Goal: Use online tool/utility: Utilize a website feature to perform a specific function

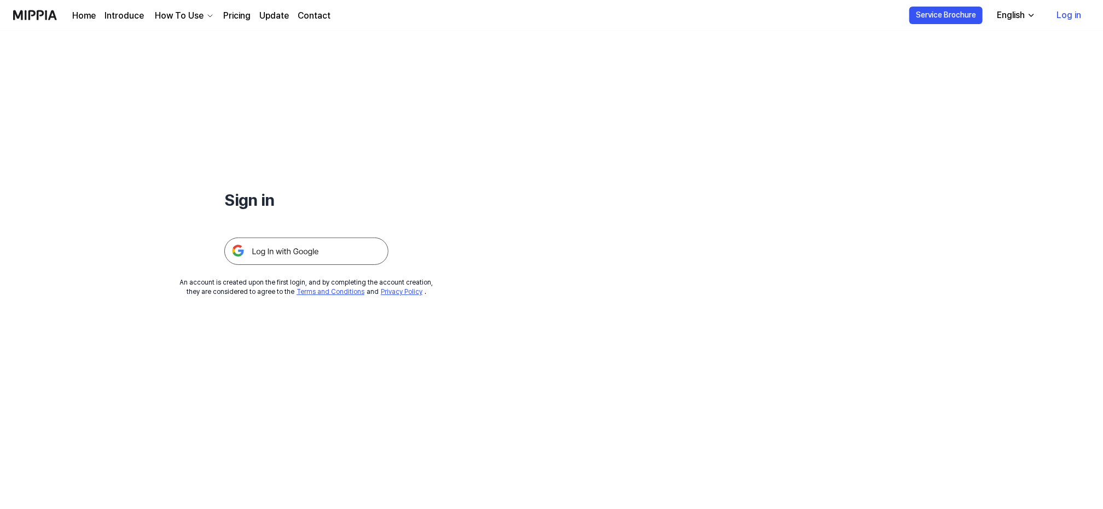
click at [284, 252] on img at bounding box center [306, 250] width 164 height 27
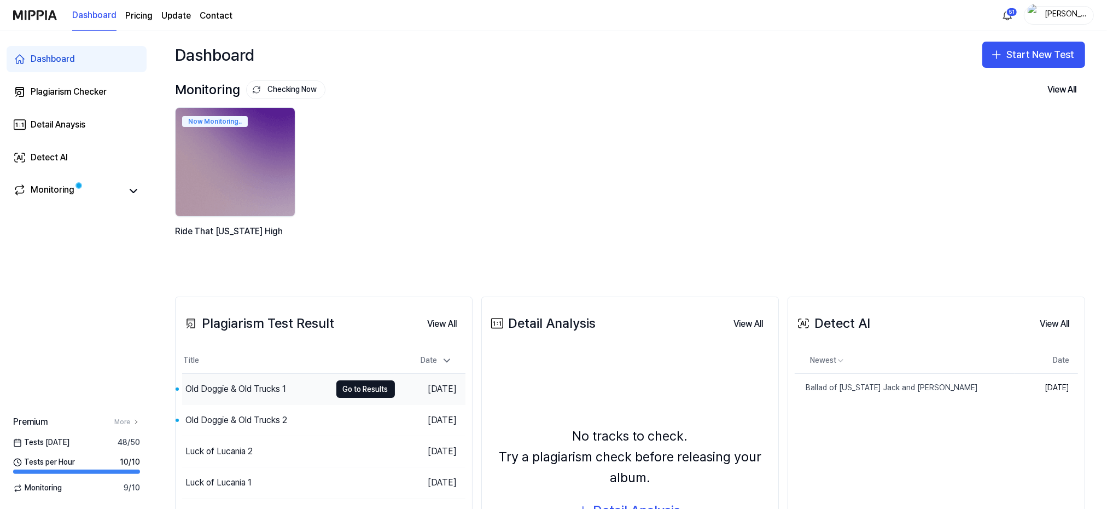
click at [222, 390] on div "Old Doggie & Old Trucks 1" at bounding box center [235, 388] width 101 height 13
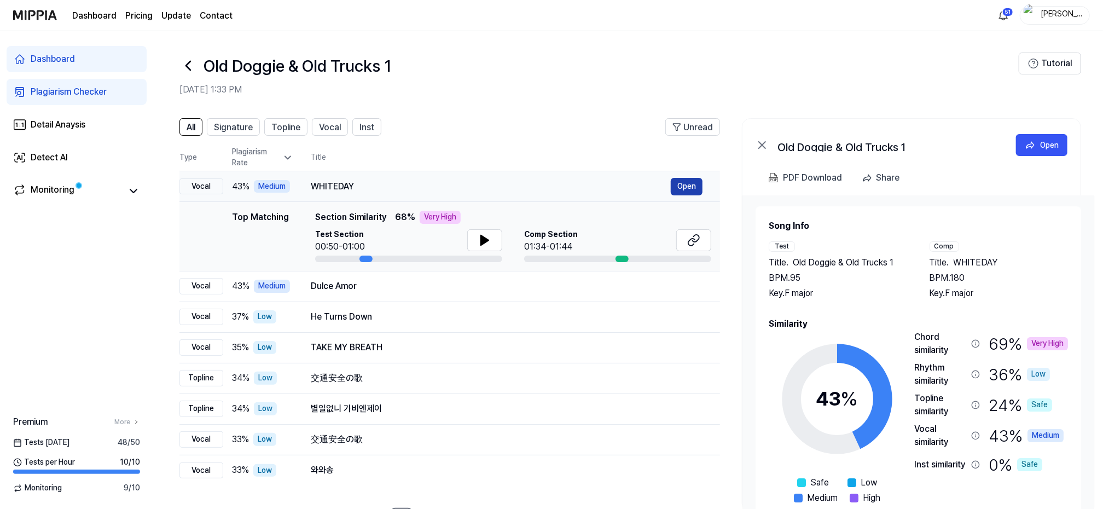
click at [694, 184] on button "Open" at bounding box center [687, 187] width 32 height 18
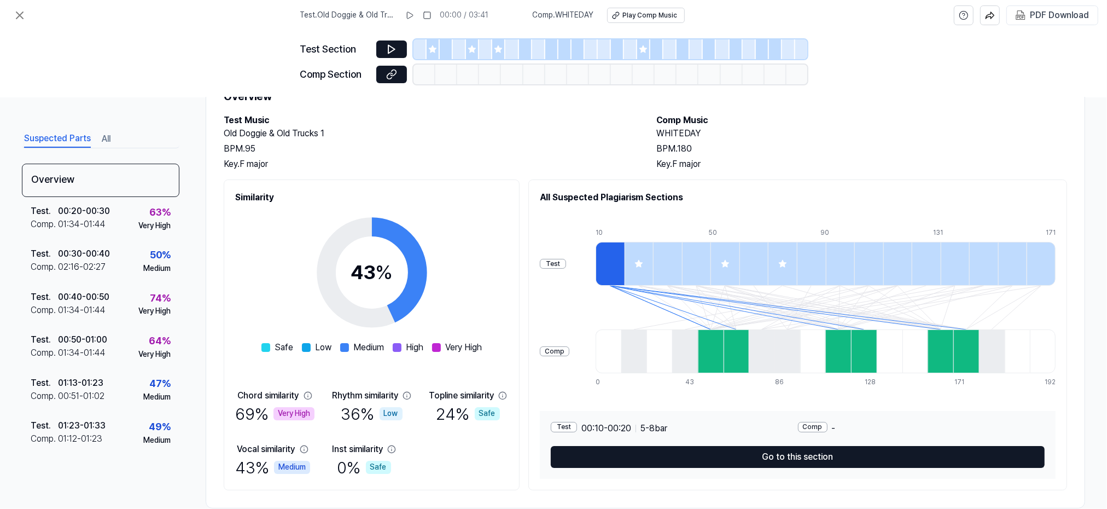
scroll to position [70, 0]
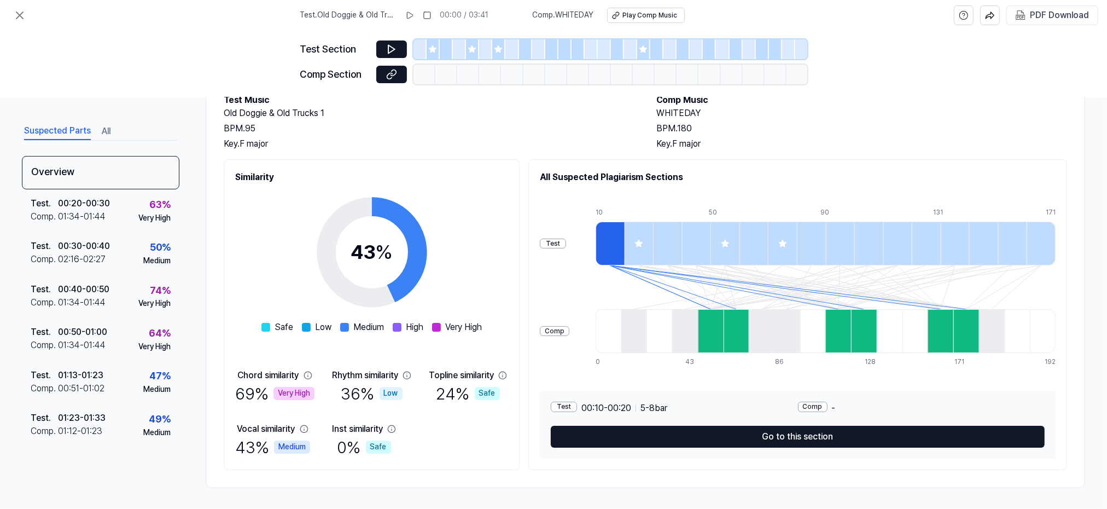
click at [31, 31] on div "Test Section Comp Section" at bounding box center [553, 64] width 1107 height 67
click at [23, 14] on icon at bounding box center [19, 15] width 13 height 13
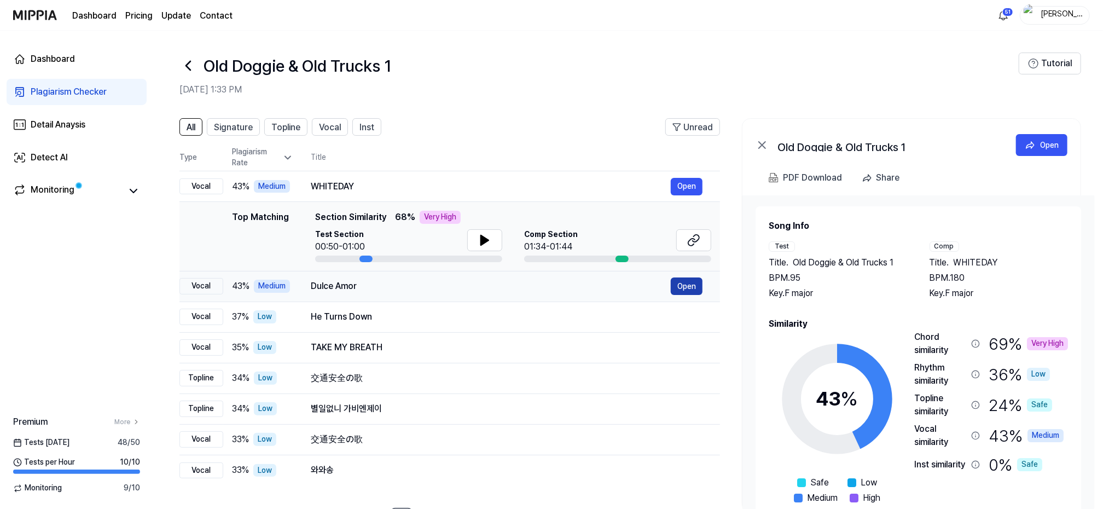
click at [691, 288] on button "Open" at bounding box center [687, 286] width 32 height 18
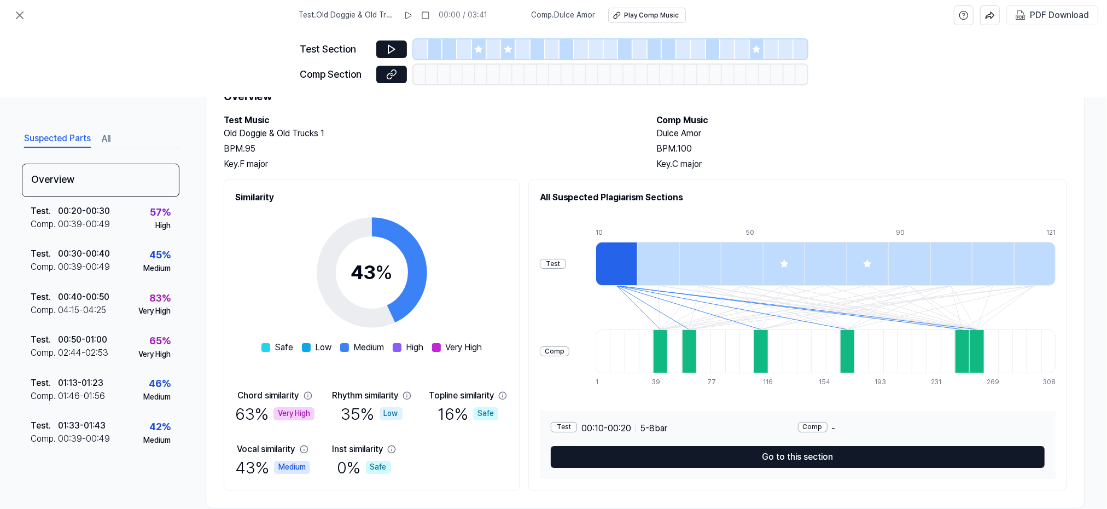
scroll to position [70, 0]
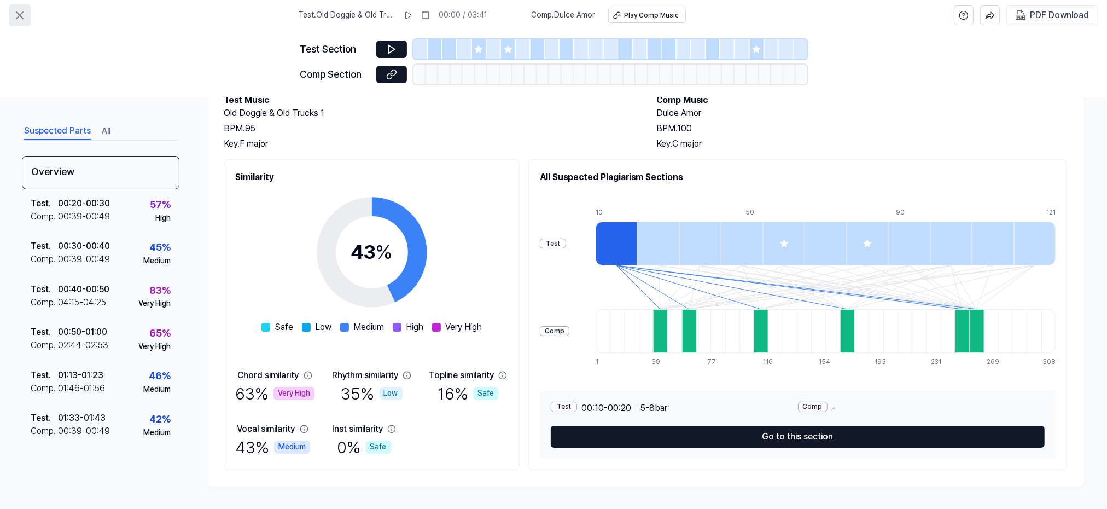
click at [22, 15] on icon at bounding box center [19, 15] width 13 height 13
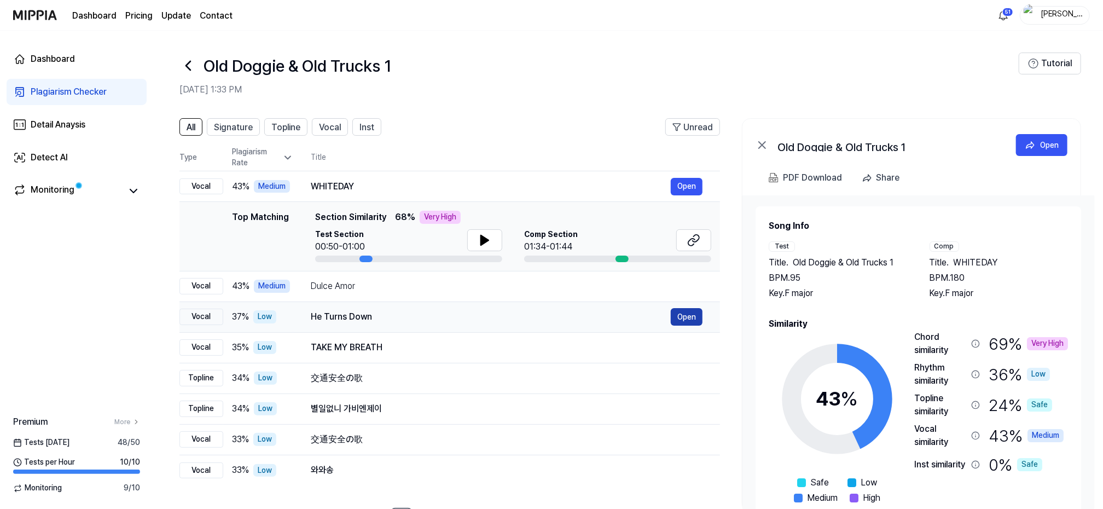
click at [692, 315] on button "Open" at bounding box center [687, 317] width 32 height 18
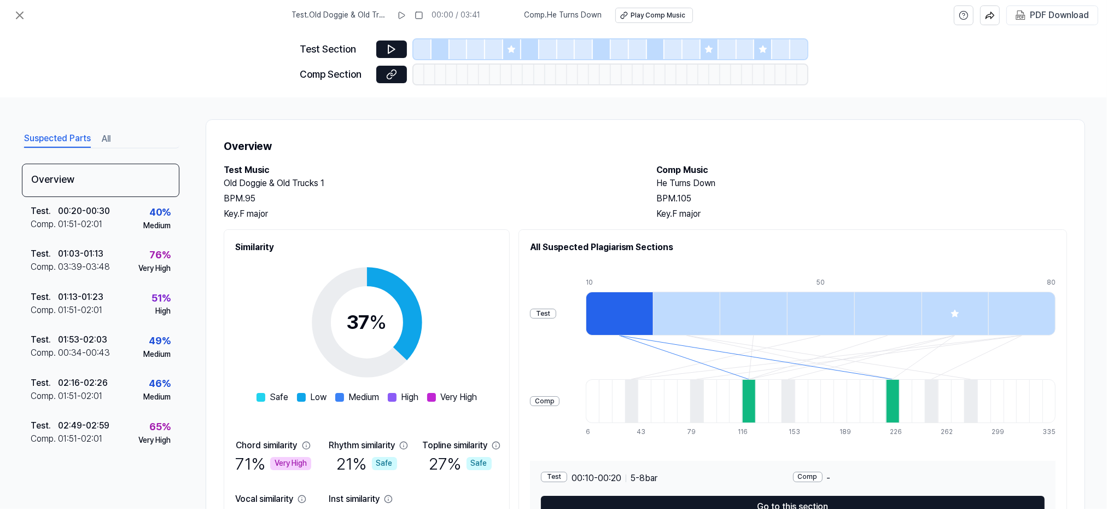
scroll to position [70, 0]
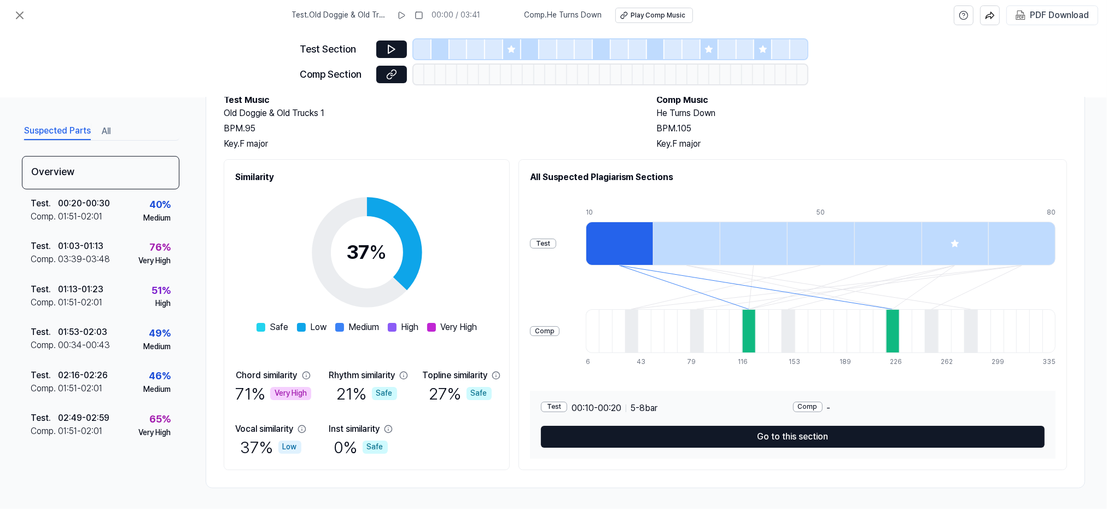
drag, startPoint x: 60, startPoint y: 38, endPoint x: 50, endPoint y: 28, distance: 14.3
click at [60, 38] on div "Test Section Comp Section" at bounding box center [553, 64] width 1107 height 67
click at [17, 13] on icon at bounding box center [19, 15] width 7 height 7
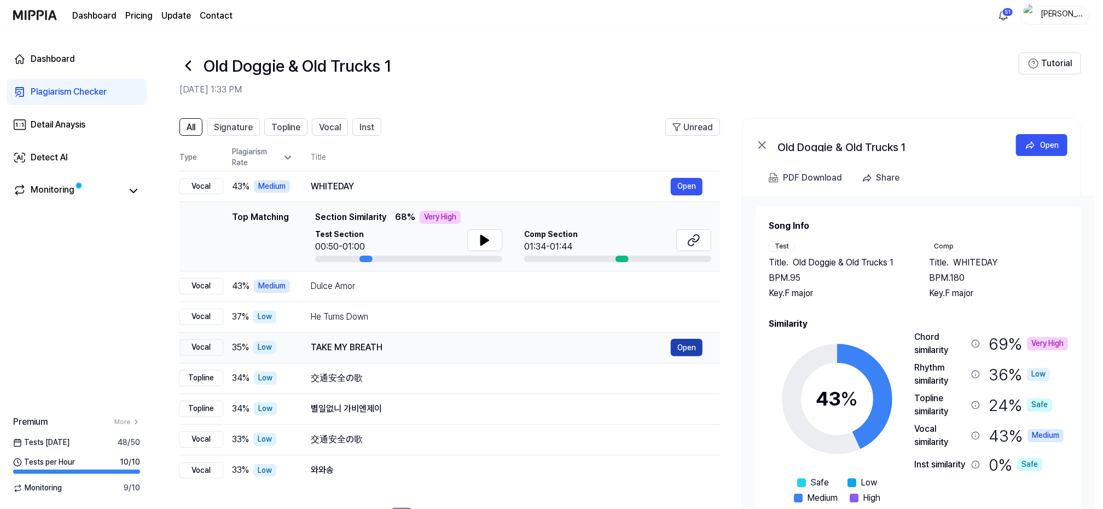
click at [687, 347] on button "Open" at bounding box center [687, 348] width 32 height 18
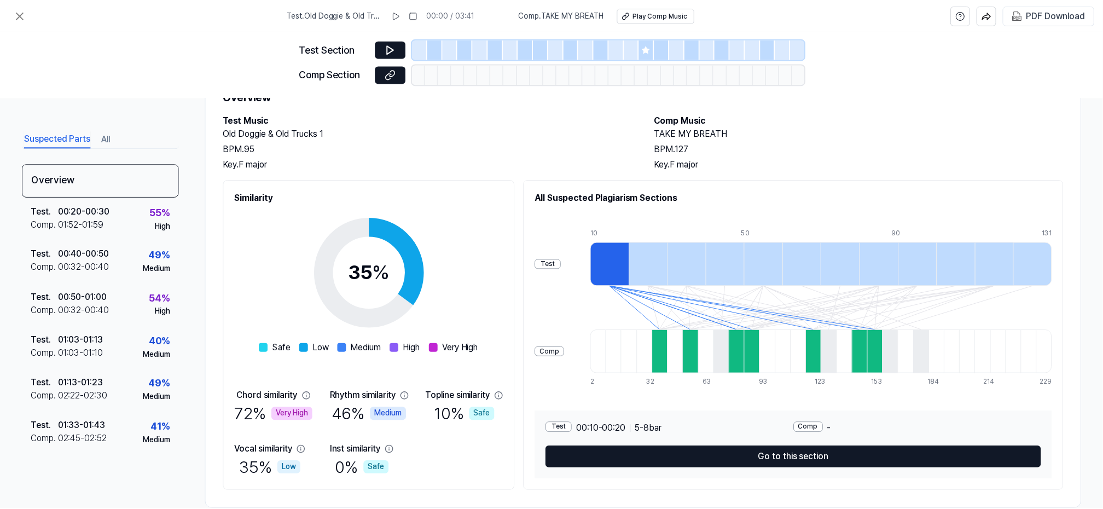
scroll to position [70, 0]
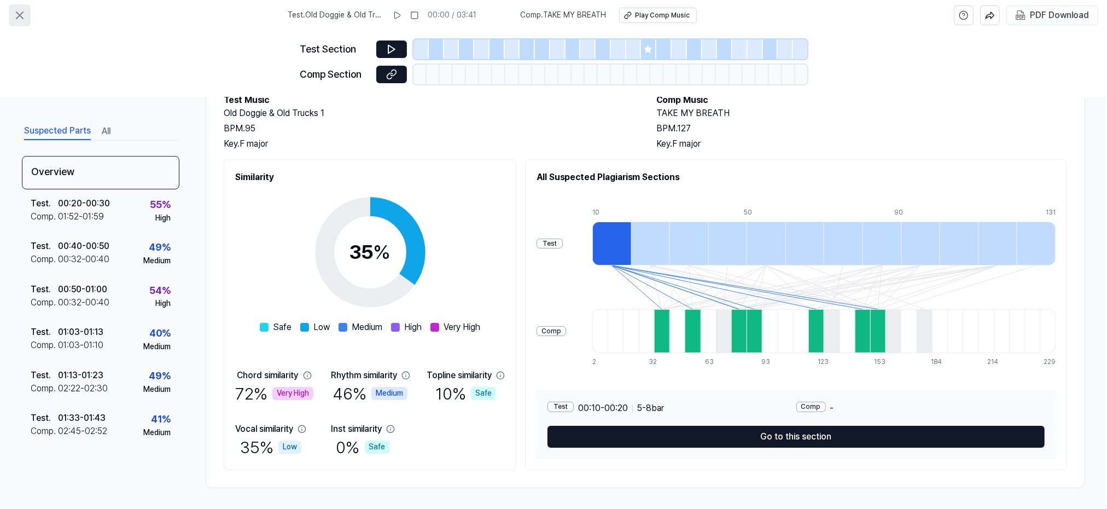
click at [19, 12] on icon at bounding box center [19, 15] width 13 height 13
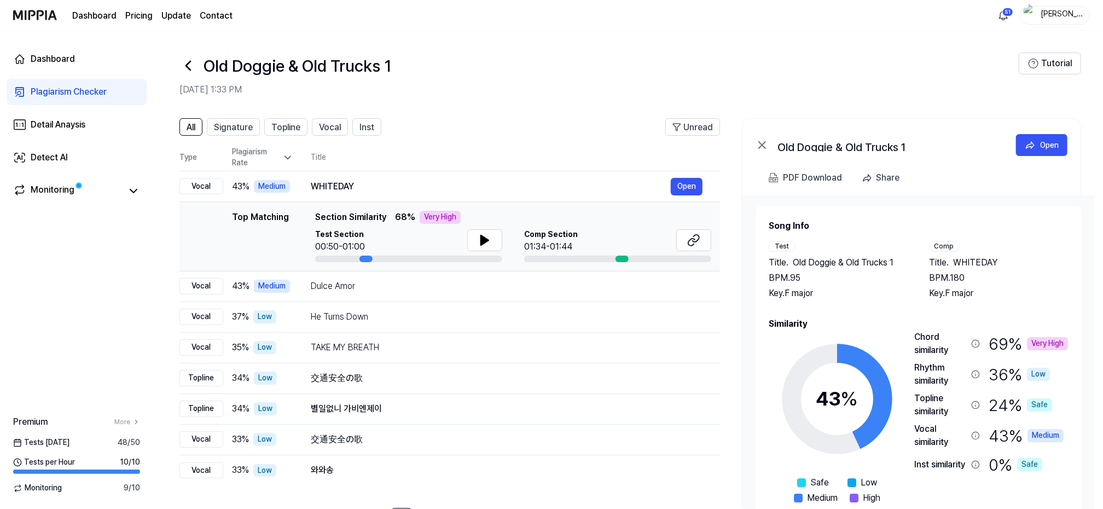
click at [191, 62] on icon at bounding box center [188, 66] width 18 height 18
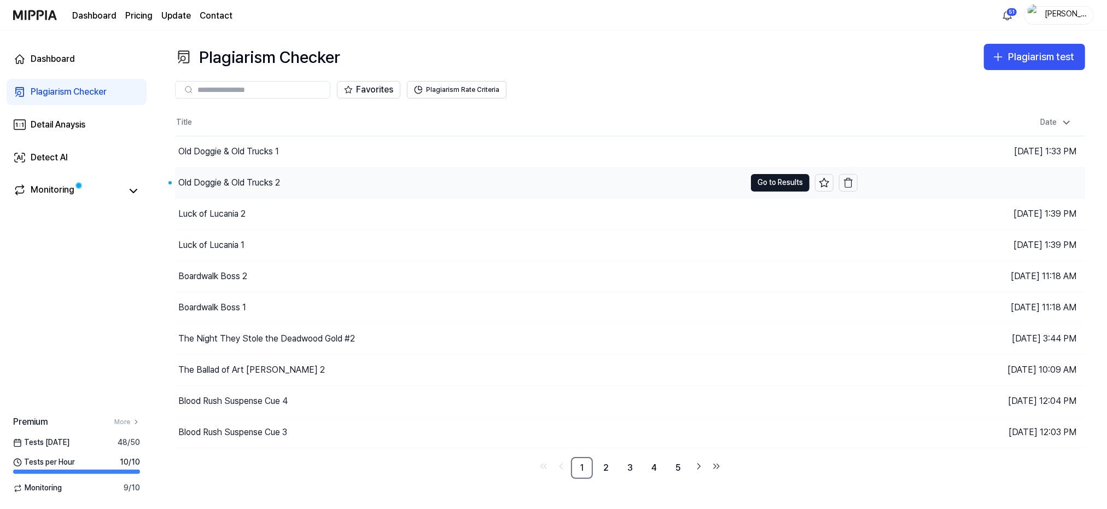
click at [218, 183] on div "Old Doggie & Old Trucks 2" at bounding box center [229, 182] width 102 height 13
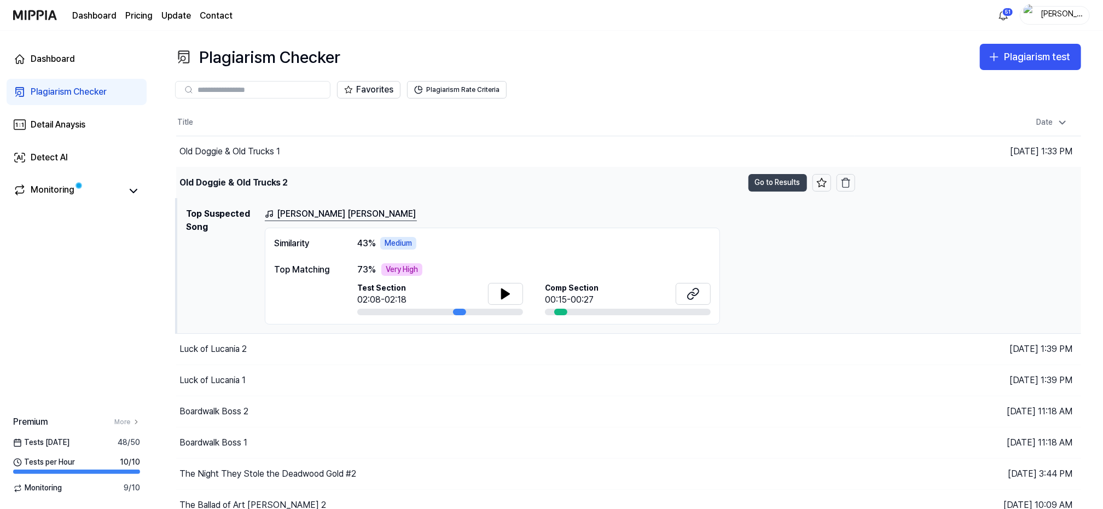
click at [776, 177] on button "Go to Results" at bounding box center [777, 183] width 59 height 18
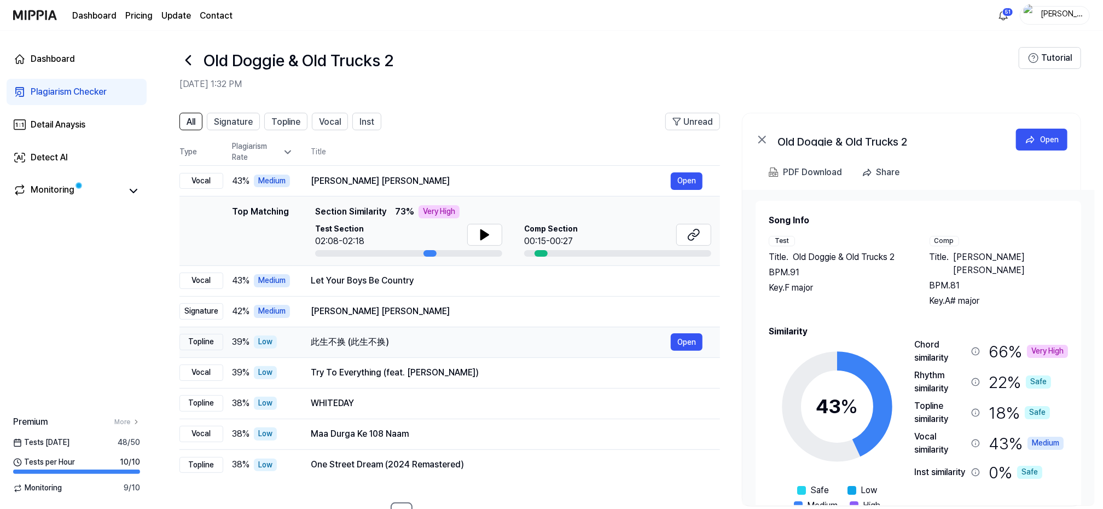
scroll to position [43, 0]
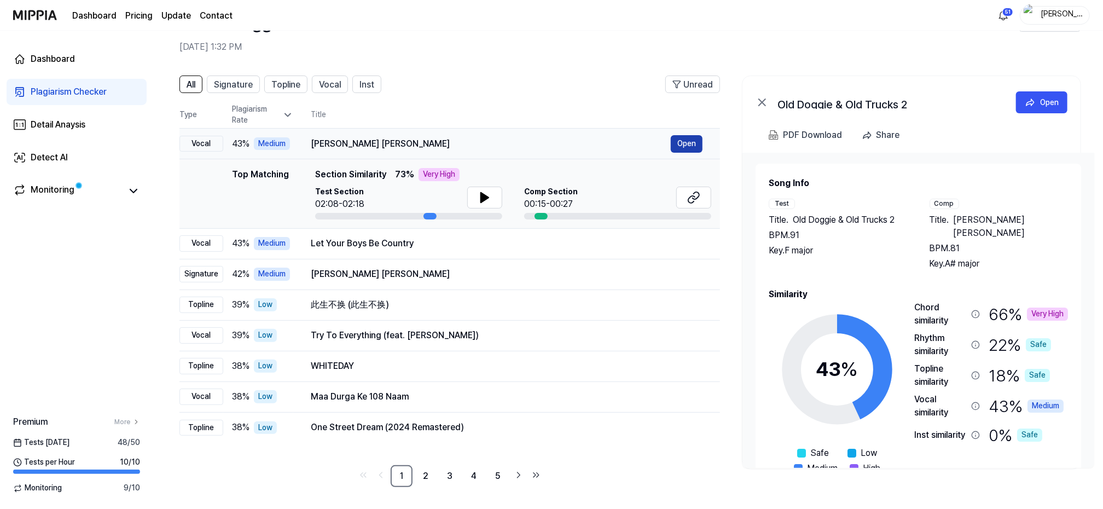
click at [688, 142] on button "Open" at bounding box center [687, 144] width 32 height 18
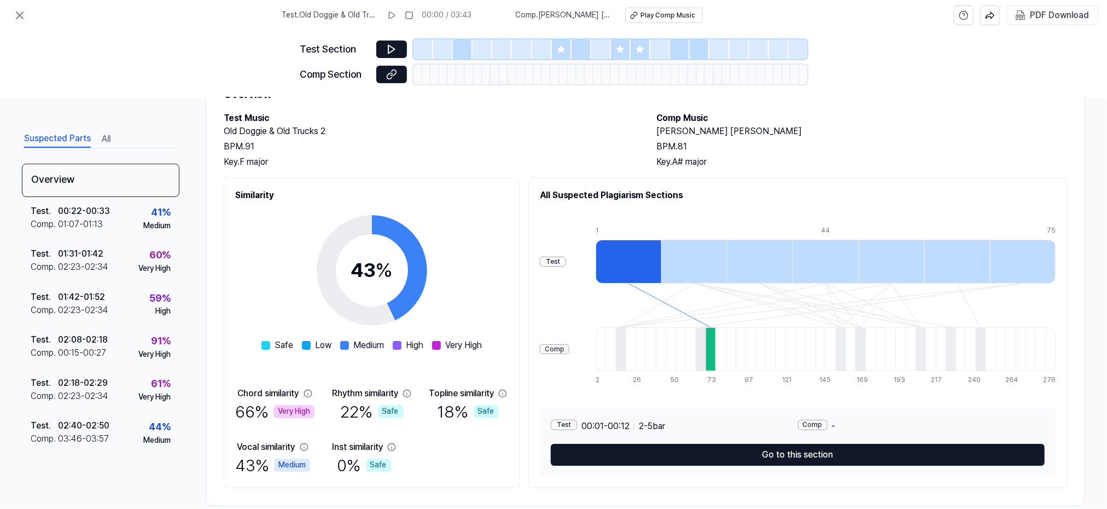
scroll to position [70, 0]
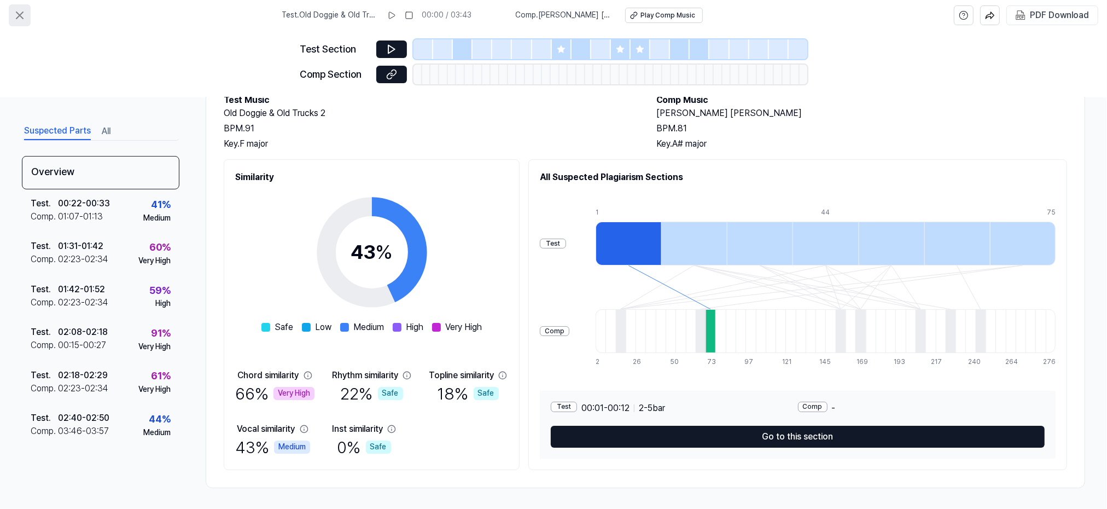
click at [18, 15] on icon at bounding box center [19, 15] width 13 height 13
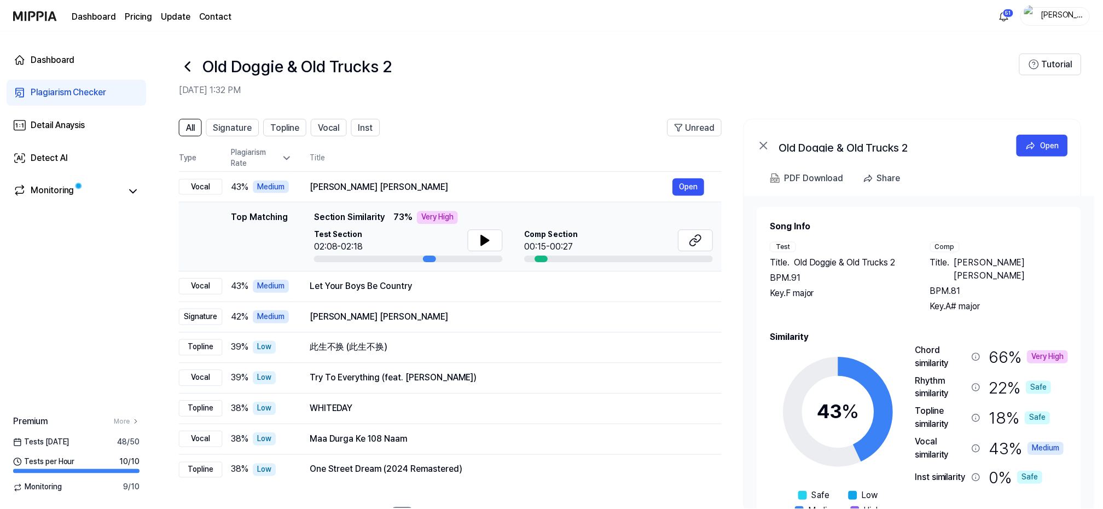
scroll to position [43, 0]
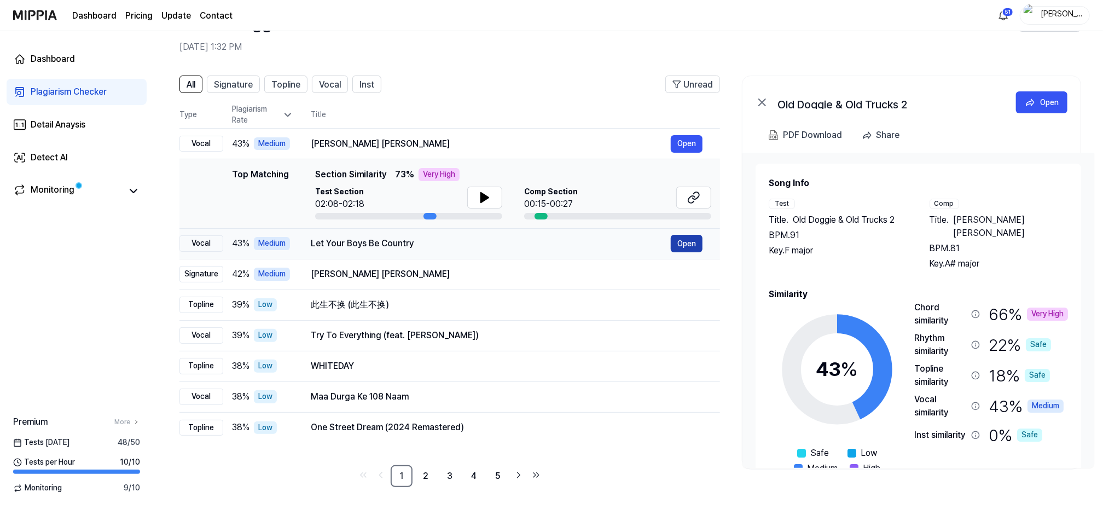
click at [683, 242] on button "Open" at bounding box center [687, 244] width 32 height 18
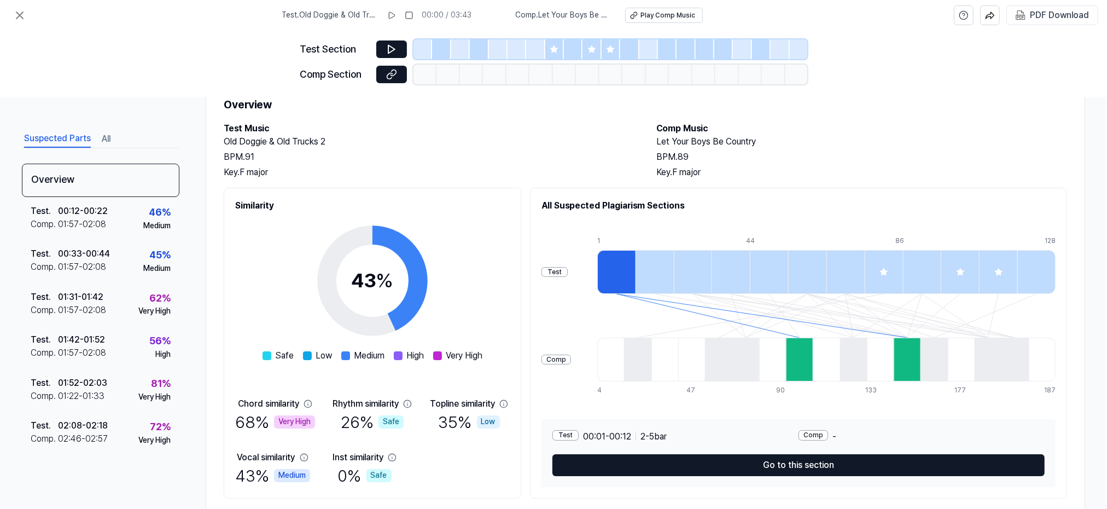
scroll to position [70, 0]
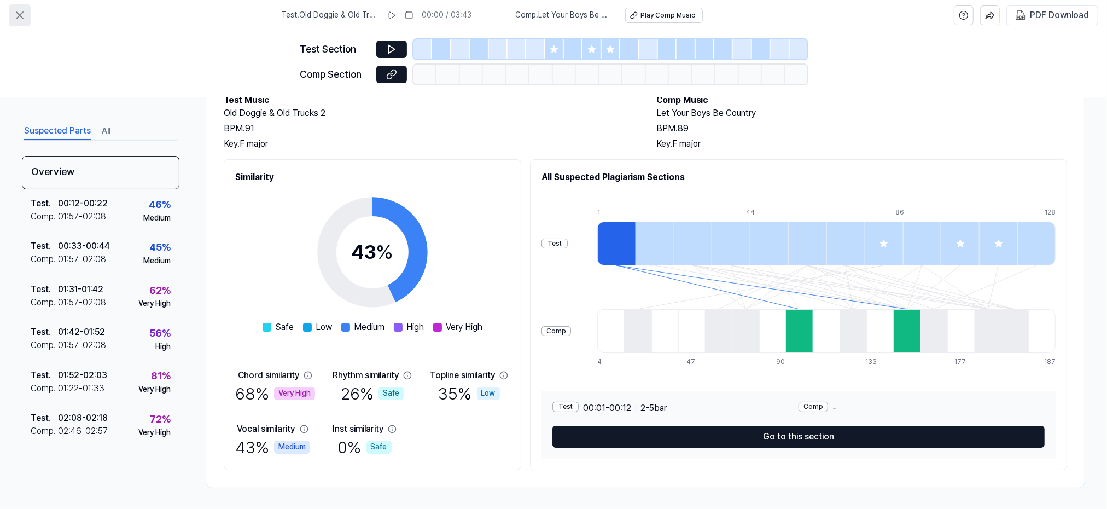
click at [20, 14] on icon at bounding box center [19, 15] width 7 height 7
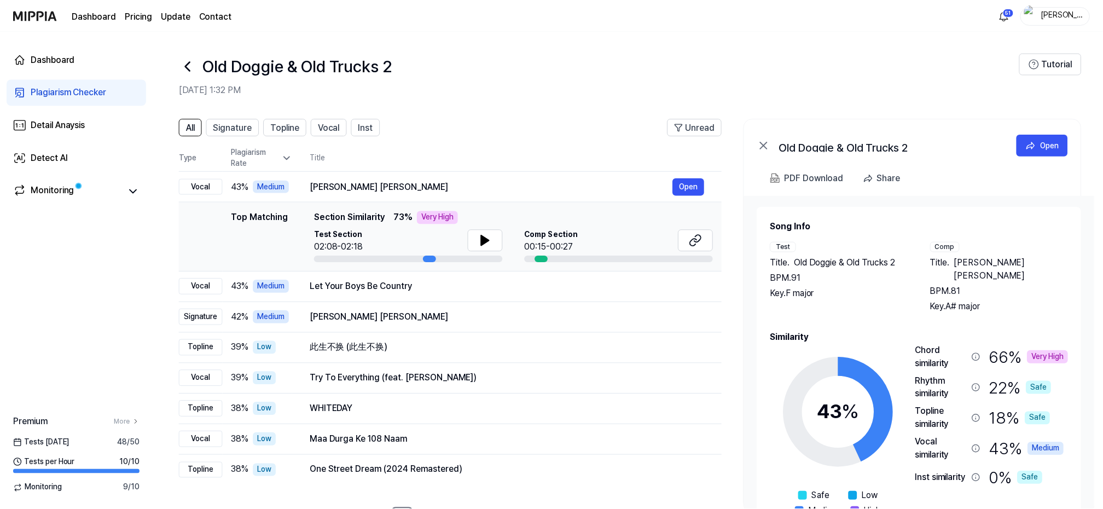
scroll to position [43, 0]
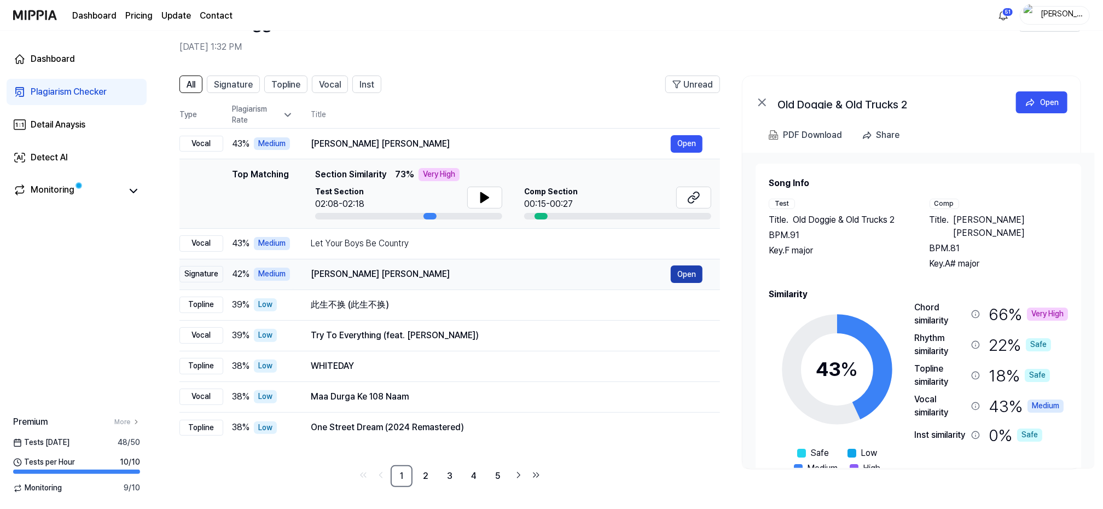
click at [680, 271] on button "Open" at bounding box center [687, 274] width 32 height 18
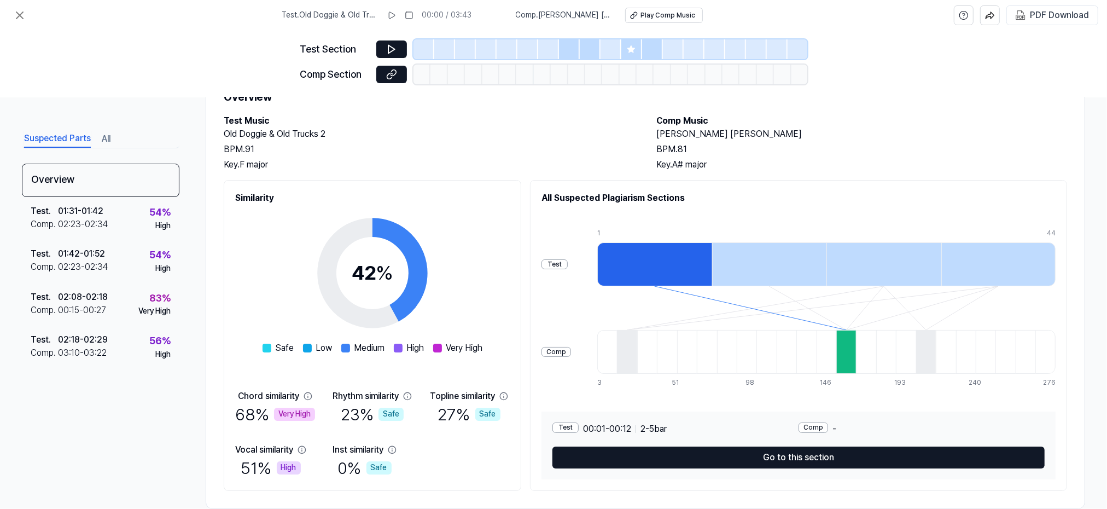
scroll to position [70, 0]
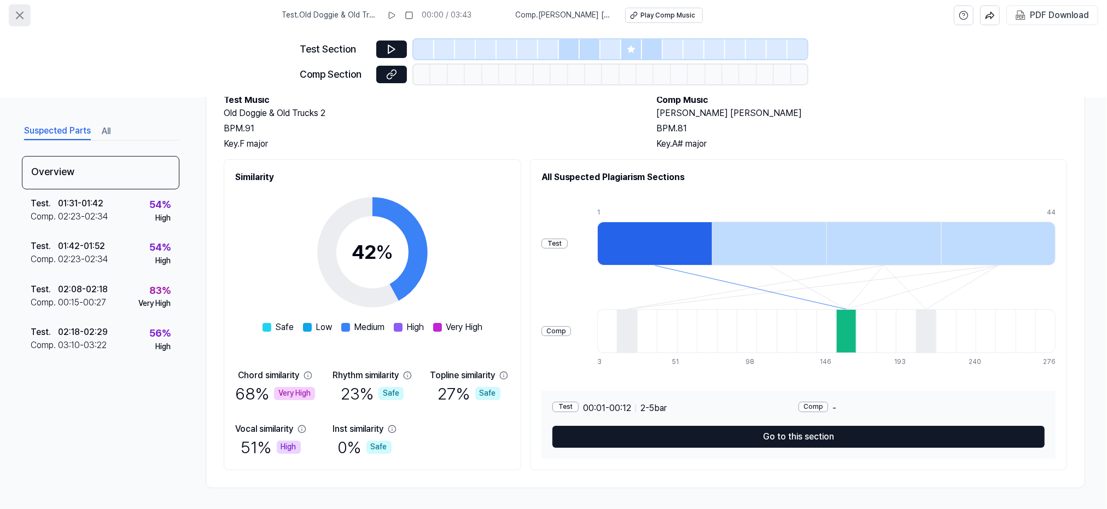
click at [19, 11] on icon at bounding box center [19, 15] width 13 height 13
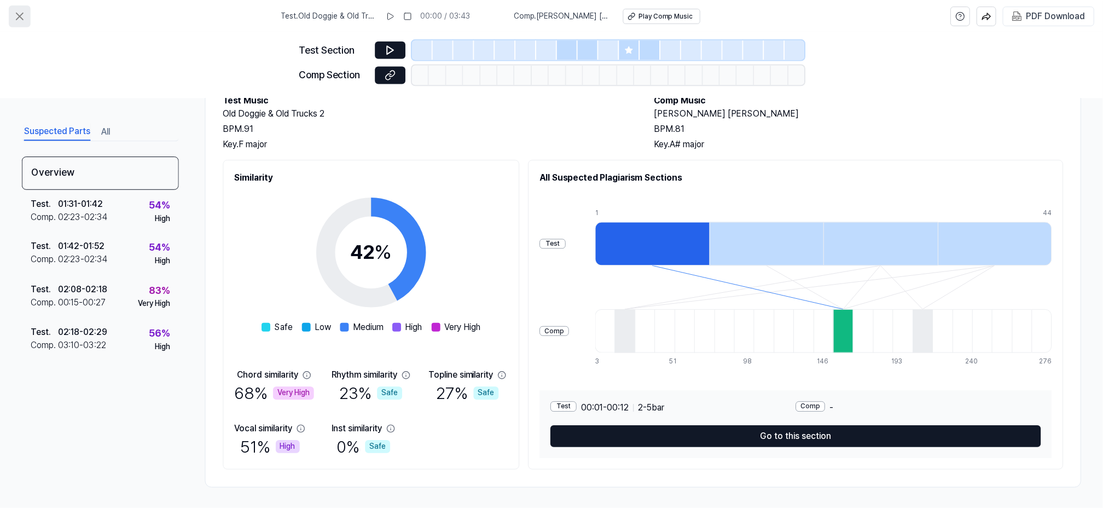
scroll to position [43, 0]
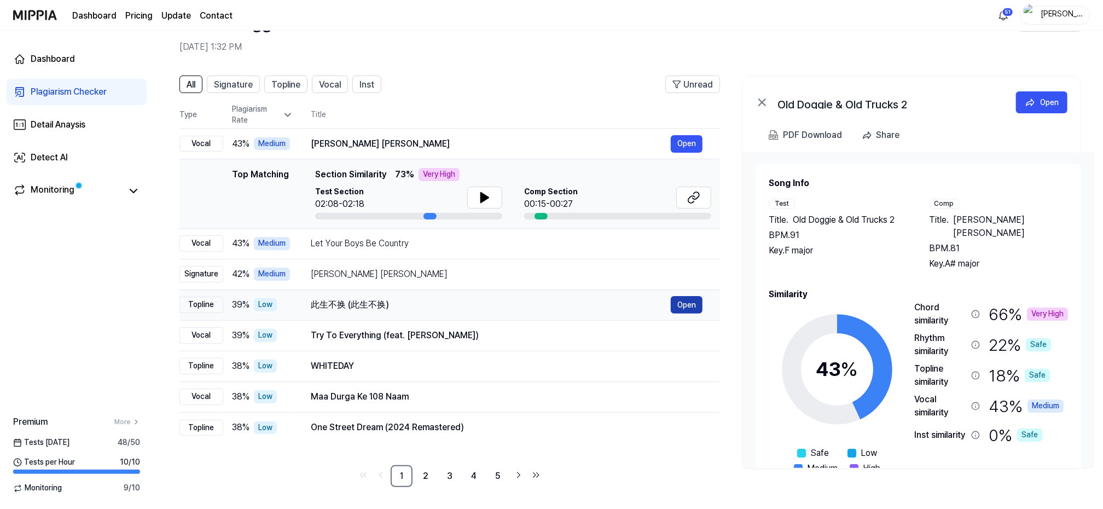
click at [684, 300] on button "Open" at bounding box center [687, 305] width 32 height 18
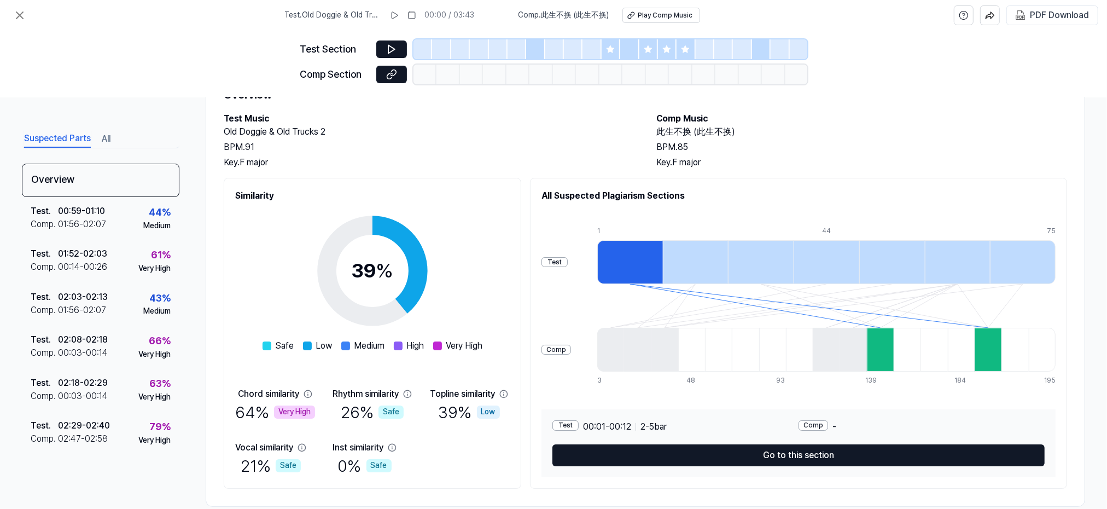
scroll to position [70, 0]
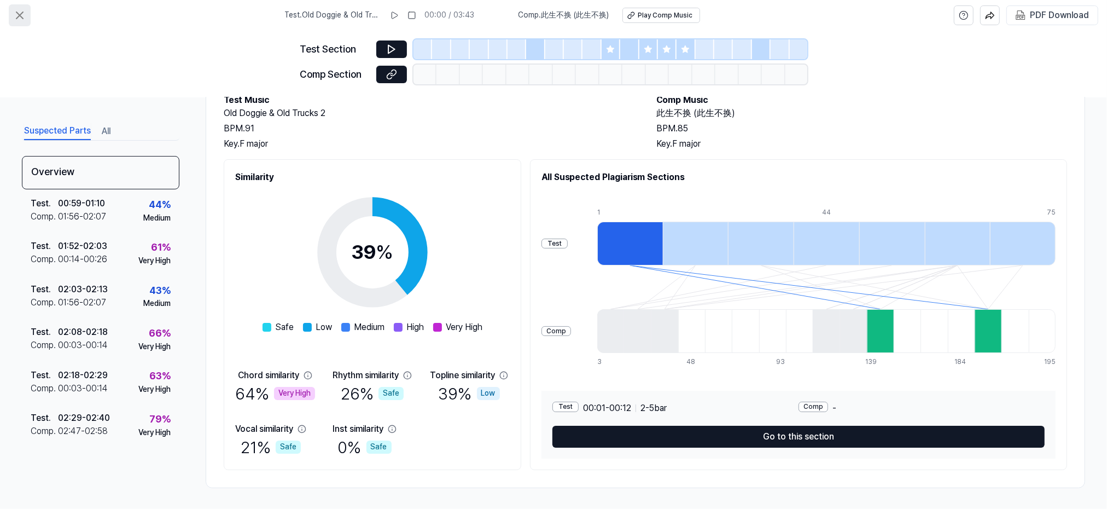
click at [18, 13] on icon at bounding box center [19, 15] width 13 height 13
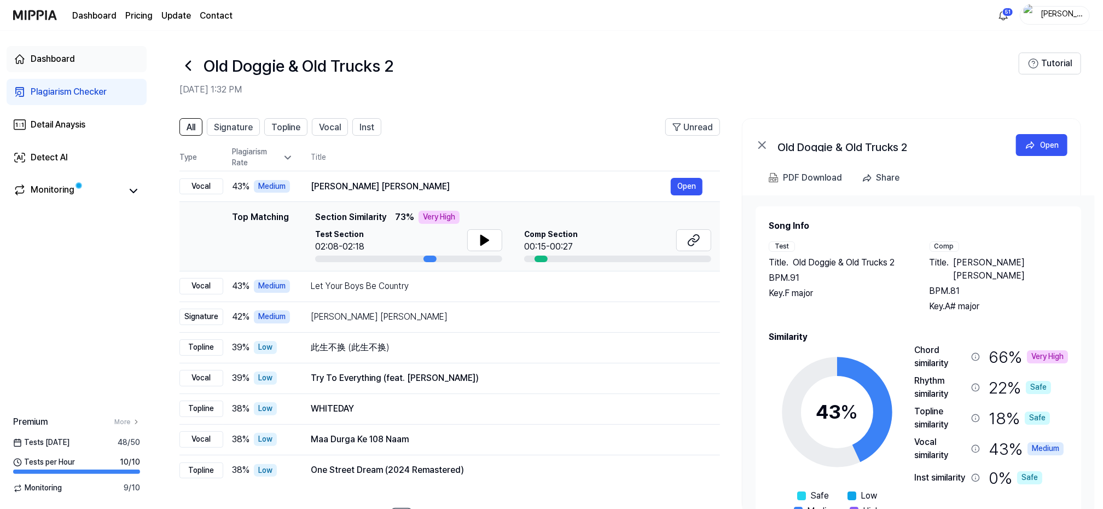
click at [49, 60] on div "Dashboard" at bounding box center [53, 59] width 44 height 13
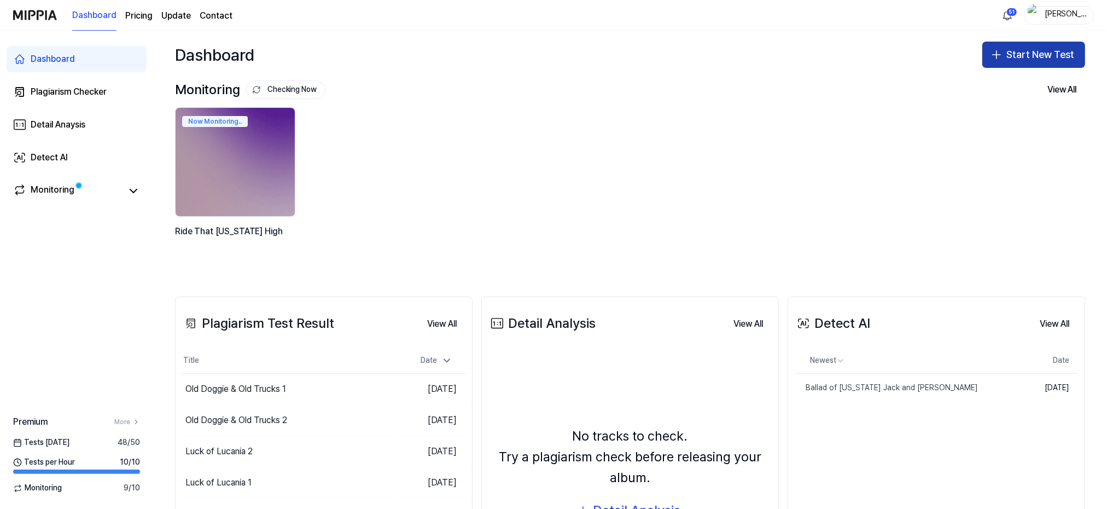
click at [1033, 51] on button "Start New Test" at bounding box center [1034, 55] width 103 height 26
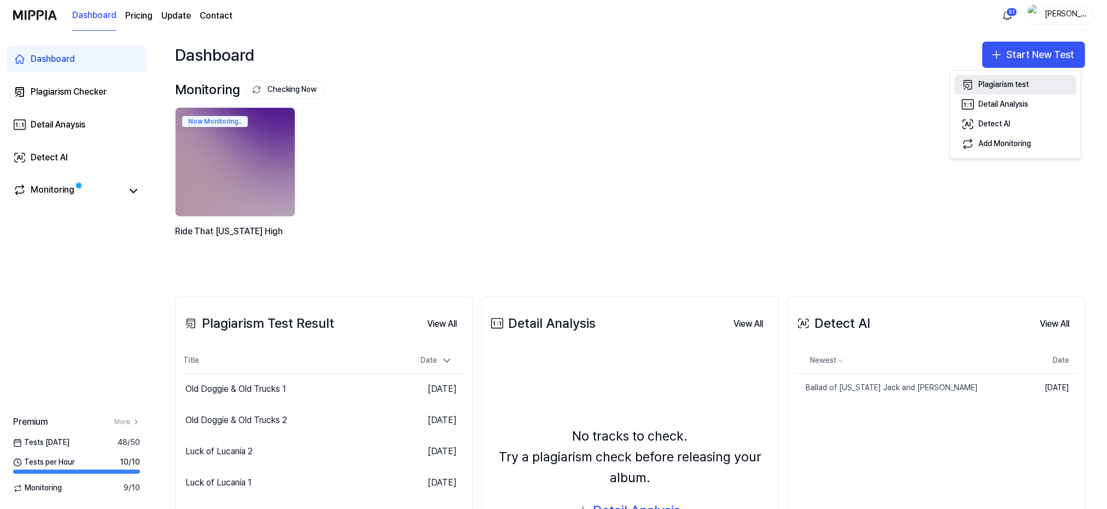
click at [1012, 86] on div "Plagiarism test" at bounding box center [1004, 84] width 50 height 11
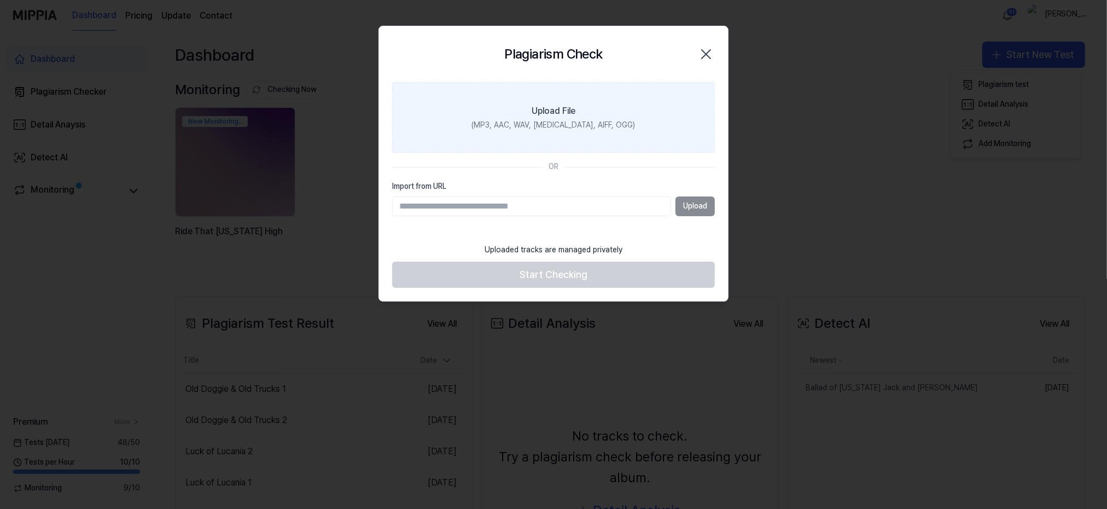
click at [570, 126] on div "(MP3, AAC, WAV, [MEDICAL_DATA], AIFF, OGG)" at bounding box center [554, 125] width 164 height 11
click at [0, 0] on input "Upload File (MP3, AAC, WAV, [MEDICAL_DATA], AIFF, OGG)" at bounding box center [0, 0] width 0 height 0
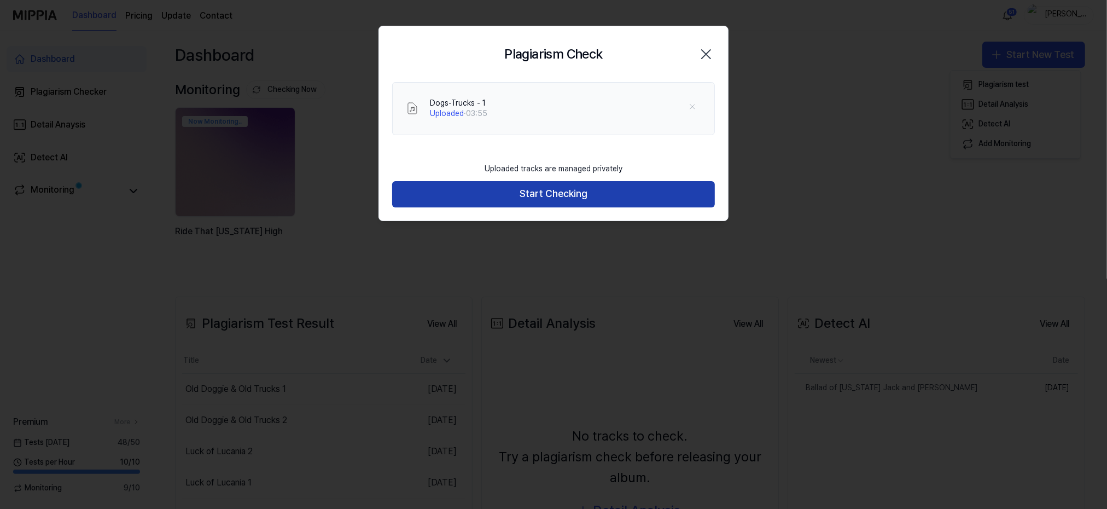
click at [547, 197] on button "Start Checking" at bounding box center [553, 194] width 323 height 26
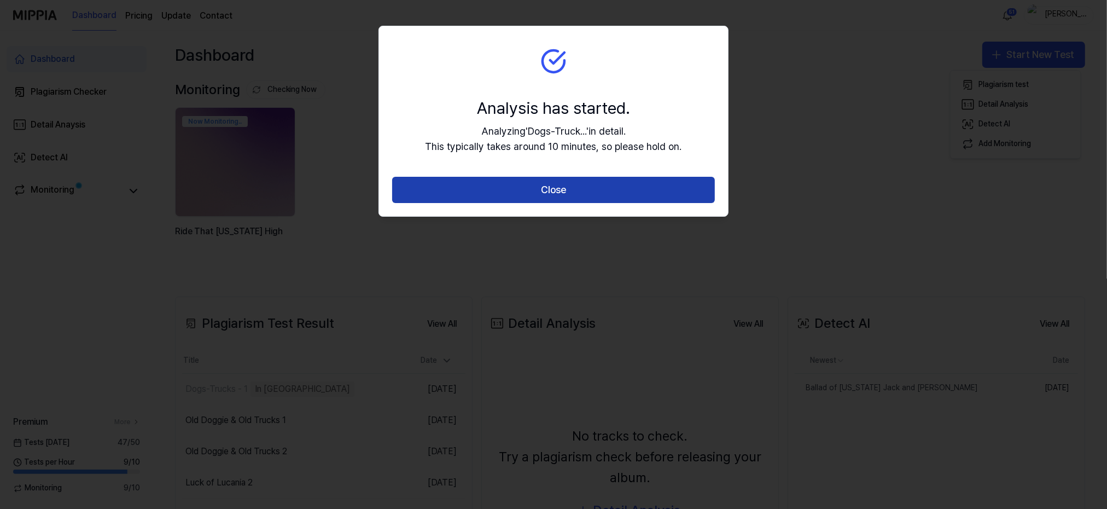
click at [548, 193] on button "Close" at bounding box center [553, 190] width 323 height 26
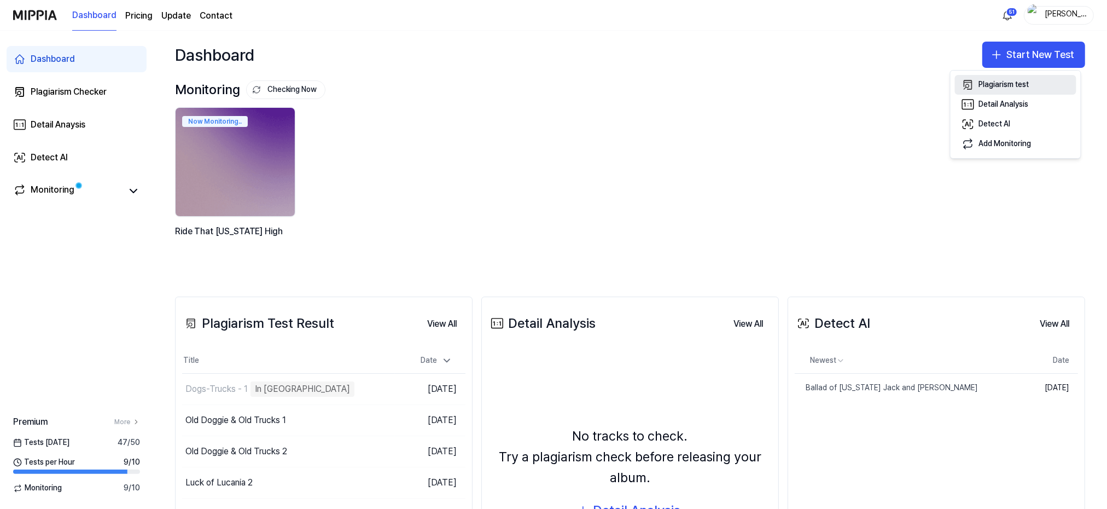
click at [998, 82] on div "Plagiarism test" at bounding box center [1004, 84] width 50 height 11
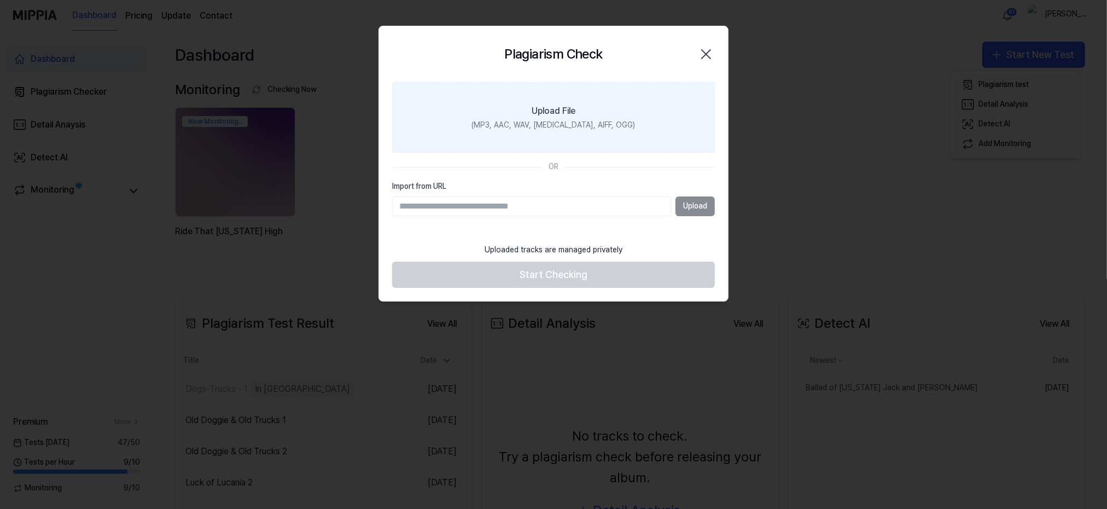
click at [578, 113] on label "Upload File (MP3, AAC, WAV, [MEDICAL_DATA], AIFF, OGG)" at bounding box center [553, 117] width 323 height 71
click at [0, 0] on input "Upload File (MP3, AAC, WAV, [MEDICAL_DATA], AIFF, OGG)" at bounding box center [0, 0] width 0 height 0
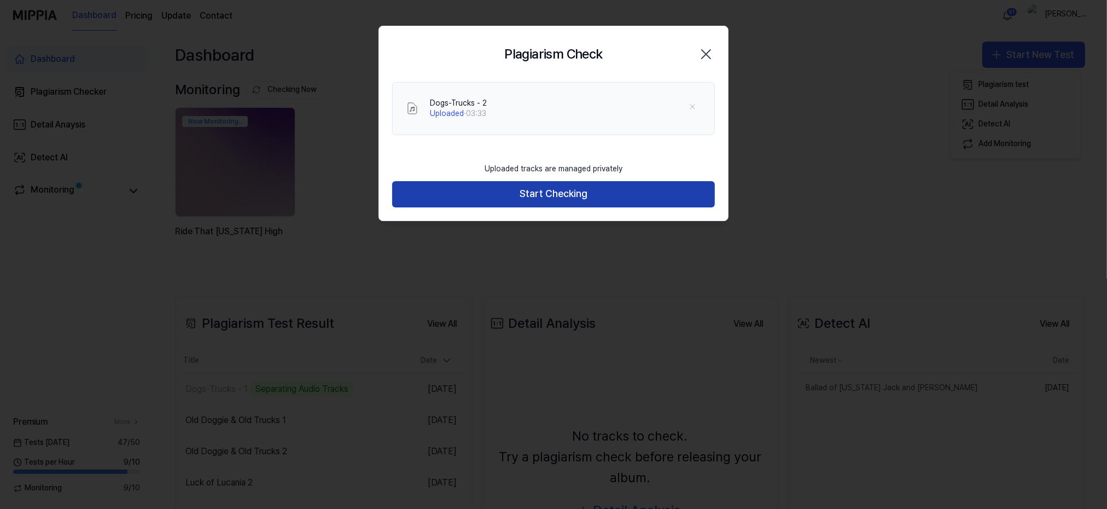
click at [547, 188] on button "Start Checking" at bounding box center [553, 194] width 323 height 26
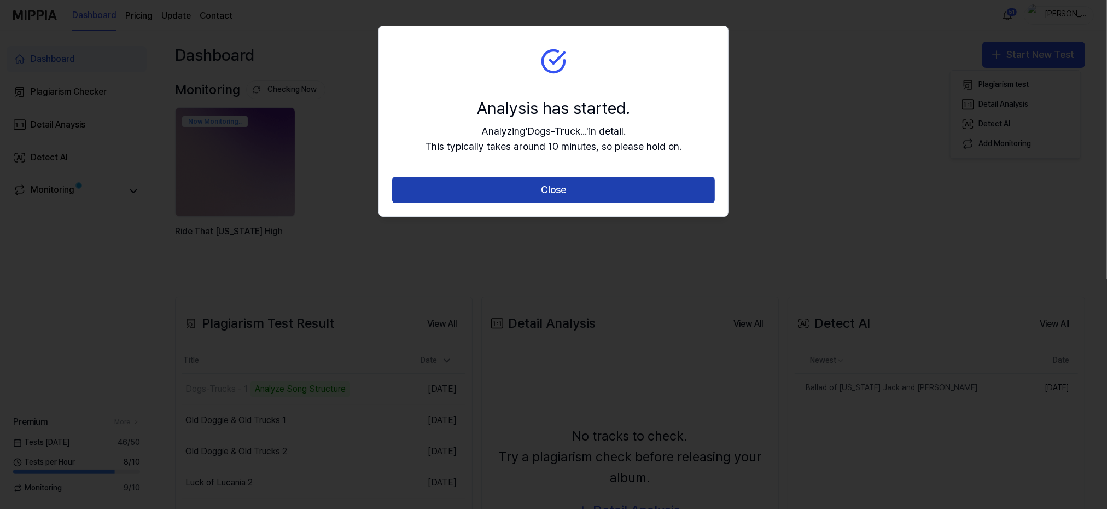
click at [549, 189] on button "Close" at bounding box center [553, 190] width 323 height 26
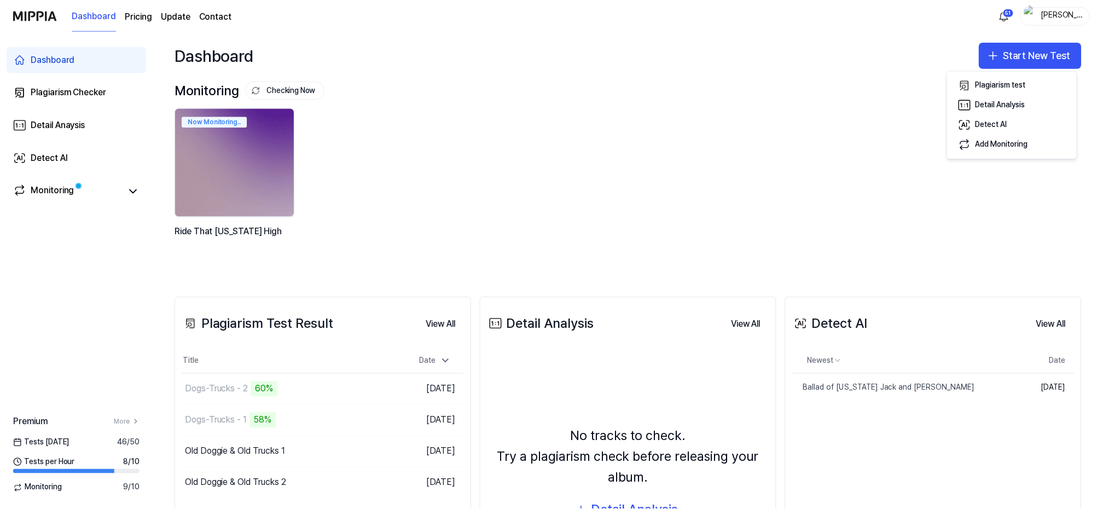
scroll to position [73, 0]
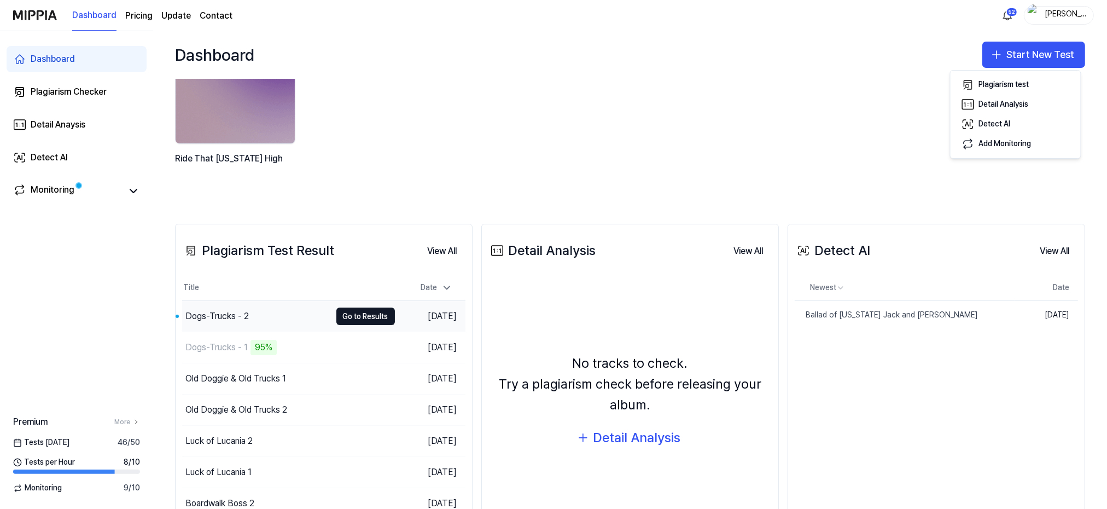
click at [219, 312] on div "Dogs-Trucks - 2" at bounding box center [216, 316] width 63 height 13
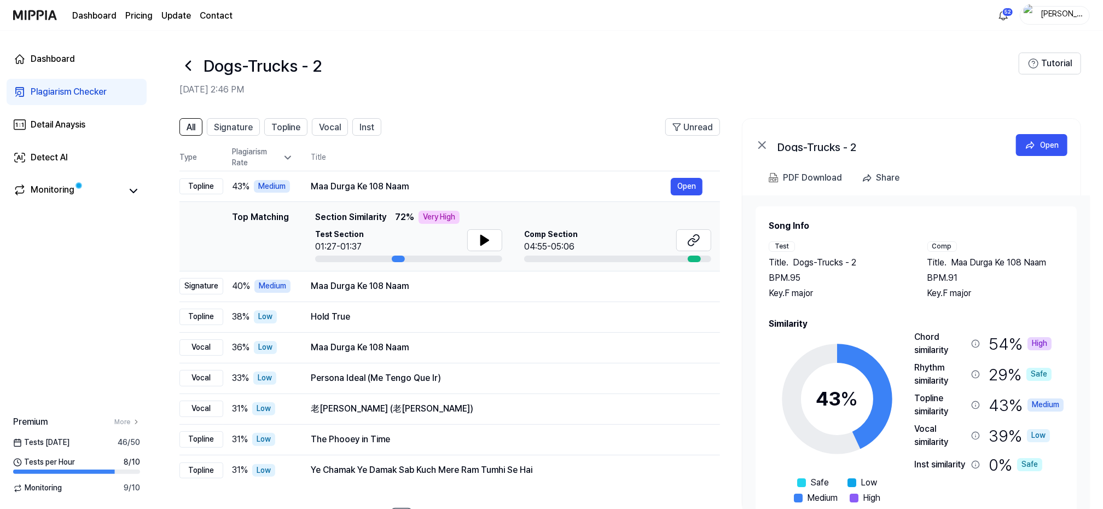
click at [193, 62] on icon at bounding box center [188, 66] width 18 height 18
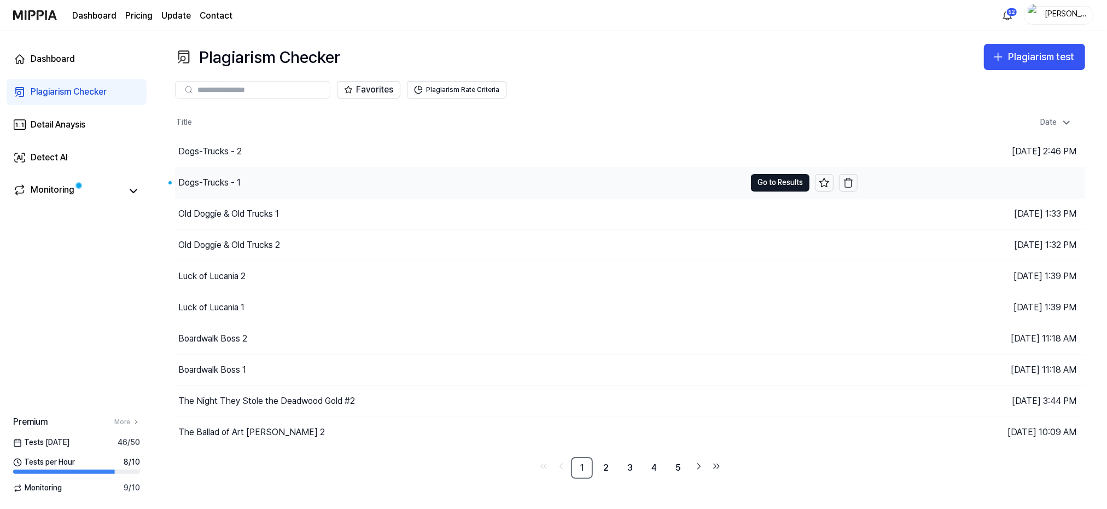
click at [218, 183] on div "Dogs-Trucks - 1" at bounding box center [209, 182] width 62 height 13
